Goal: Information Seeking & Learning: Learn about a topic

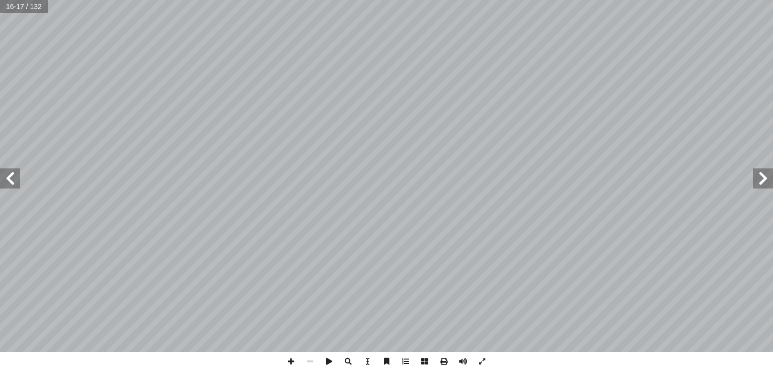
click at [0, 174] on span at bounding box center [10, 179] width 20 height 20
